Goal: Use online tool/utility: Utilize a website feature to perform a specific function

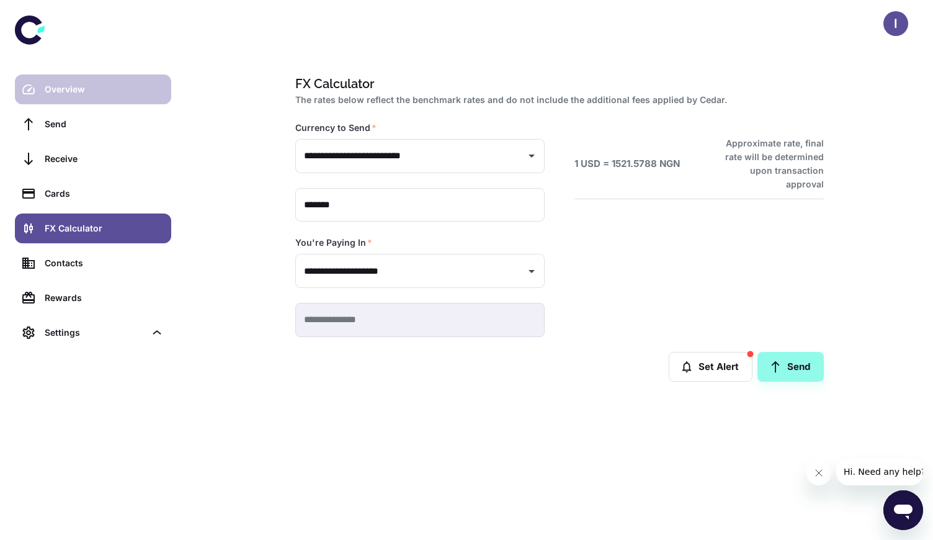
click at [120, 102] on link "Overview" at bounding box center [93, 89] width 156 height 30
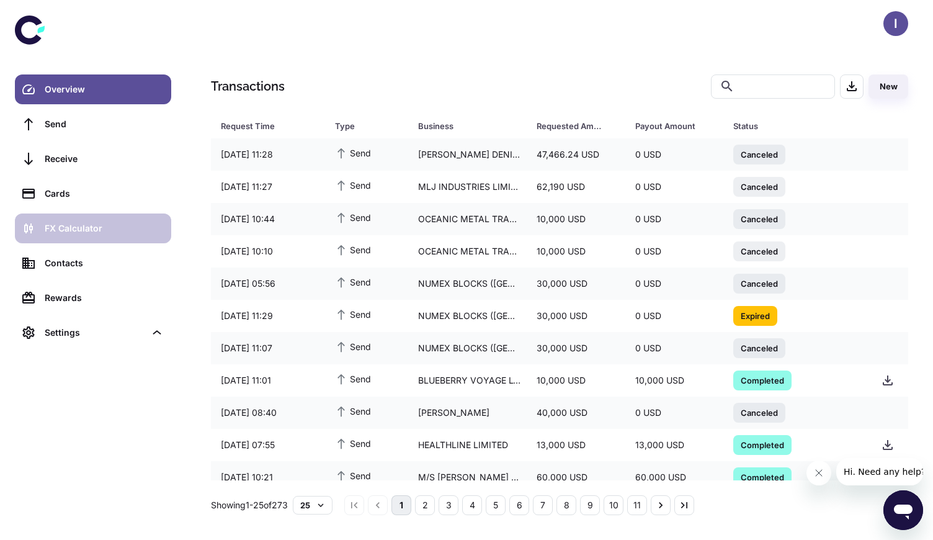
click at [134, 221] on link "FX Calculator" at bounding box center [93, 228] width 156 height 30
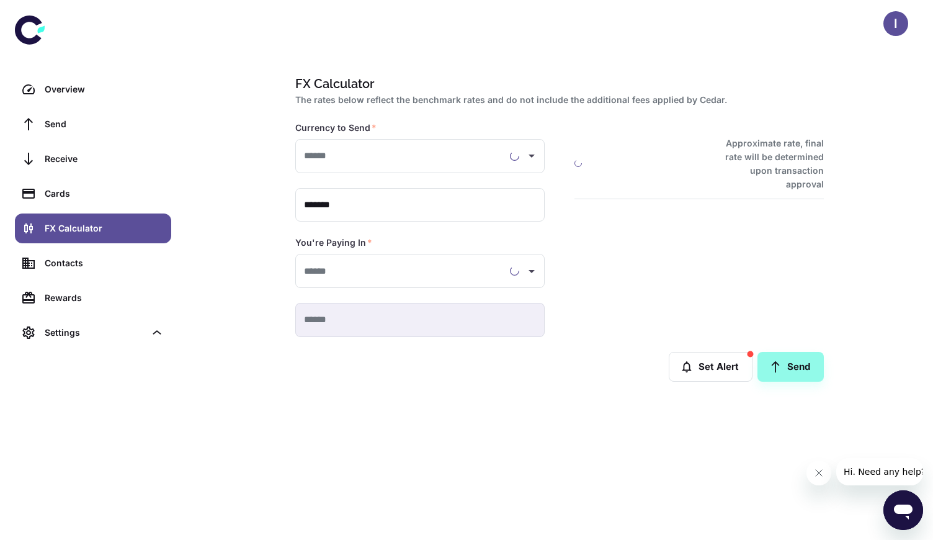
type input "**********"
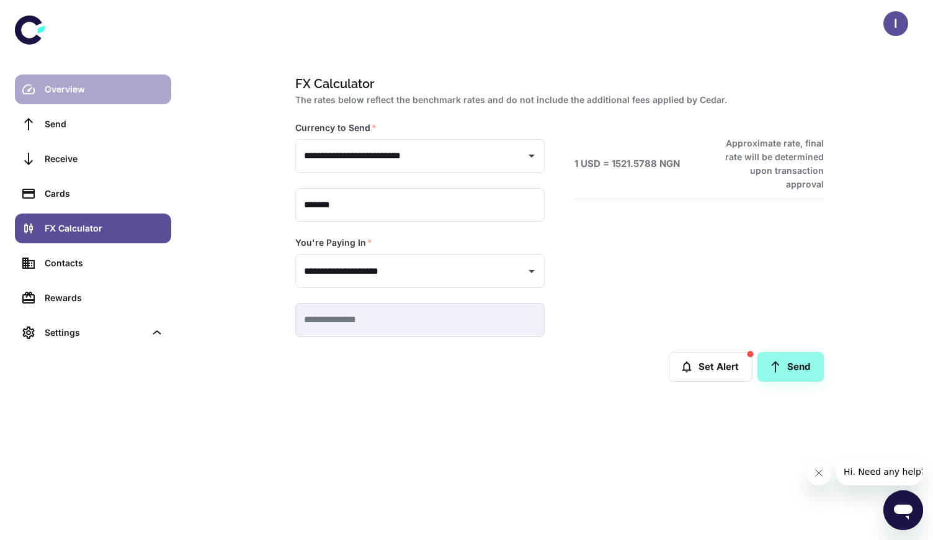
click at [84, 83] on div "Overview" at bounding box center [104, 90] width 119 height 14
